Goal: Information Seeking & Learning: Understand process/instructions

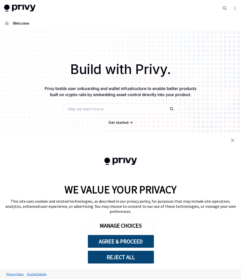
click at [6, 20] on button "Navigation Welcome" at bounding box center [120, 23] width 241 height 14
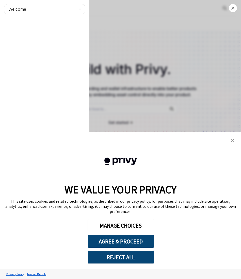
click at [234, 142] on img "close banner" at bounding box center [233, 140] width 4 height 4
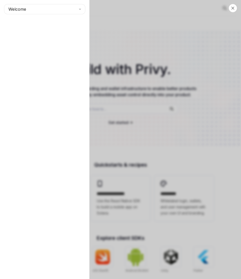
click at [140, 39] on div "Close navigation Welcome" at bounding box center [120, 139] width 241 height 279
type textarea "*"
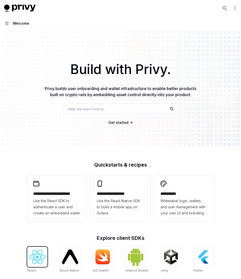
click at [35, 257] on img at bounding box center [37, 257] width 16 height 14
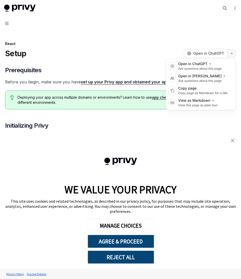
click at [231, 53] on icon "button" at bounding box center [232, 53] width 6 height 2
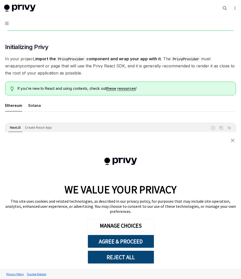
scroll to position [84, 0]
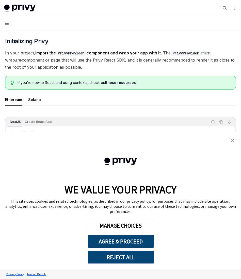
click at [234, 142] on link "close banner" at bounding box center [233, 140] width 10 height 10
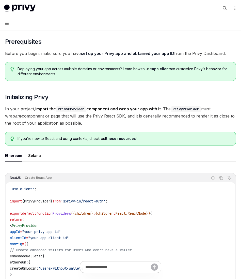
scroll to position [0, 0]
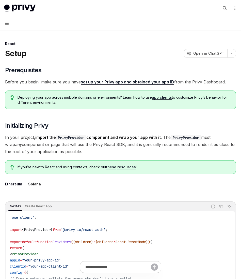
click at [9, 23] on button "Navigation" at bounding box center [120, 23] width 241 height 14
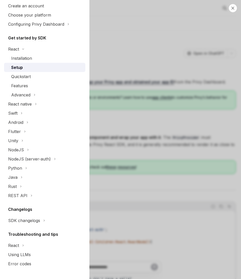
scroll to position [39, 0]
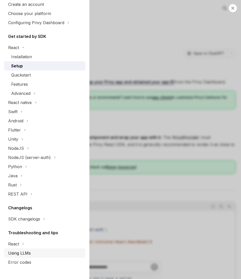
click at [23, 253] on div "Using LLMs" at bounding box center [19, 253] width 23 height 6
type textarea "*"
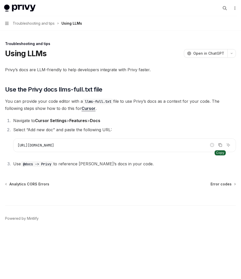
click at [220, 145] on icon "Copy the contents from the code block" at bounding box center [221, 145] width 3 height 3
